Goal: Information Seeking & Learning: Learn about a topic

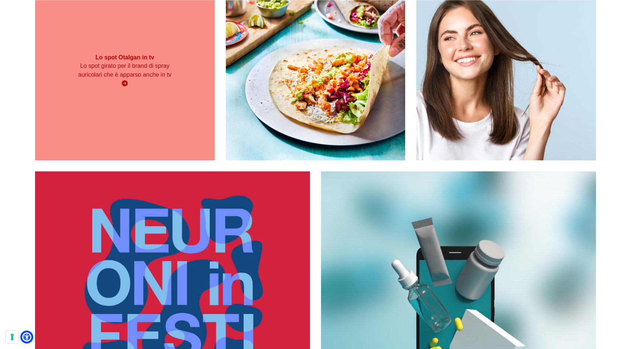
scroll to position [1158, 0]
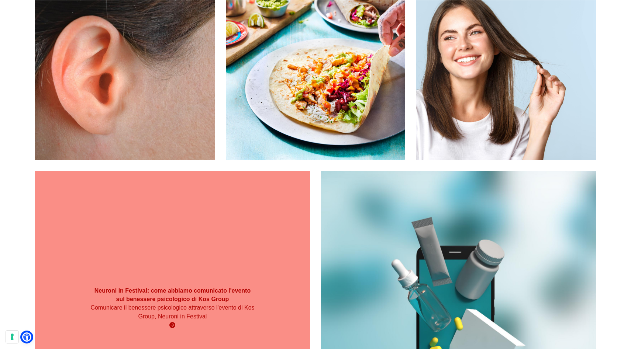
click at [201, 289] on div "Neuroni in Festival: come abbiamo comunicato l'evento sul benessere psicologico…" at bounding box center [172, 308] width 275 height 275
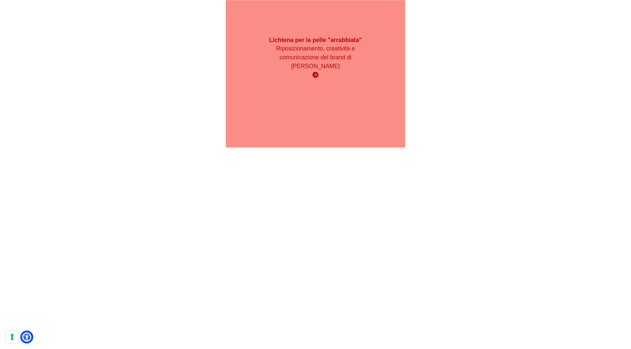
scroll to position [3098, 0]
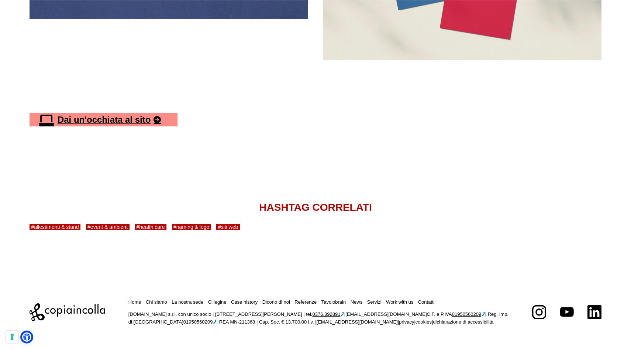
scroll to position [3206, 0]
